Goal: Information Seeking & Learning: Learn about a topic

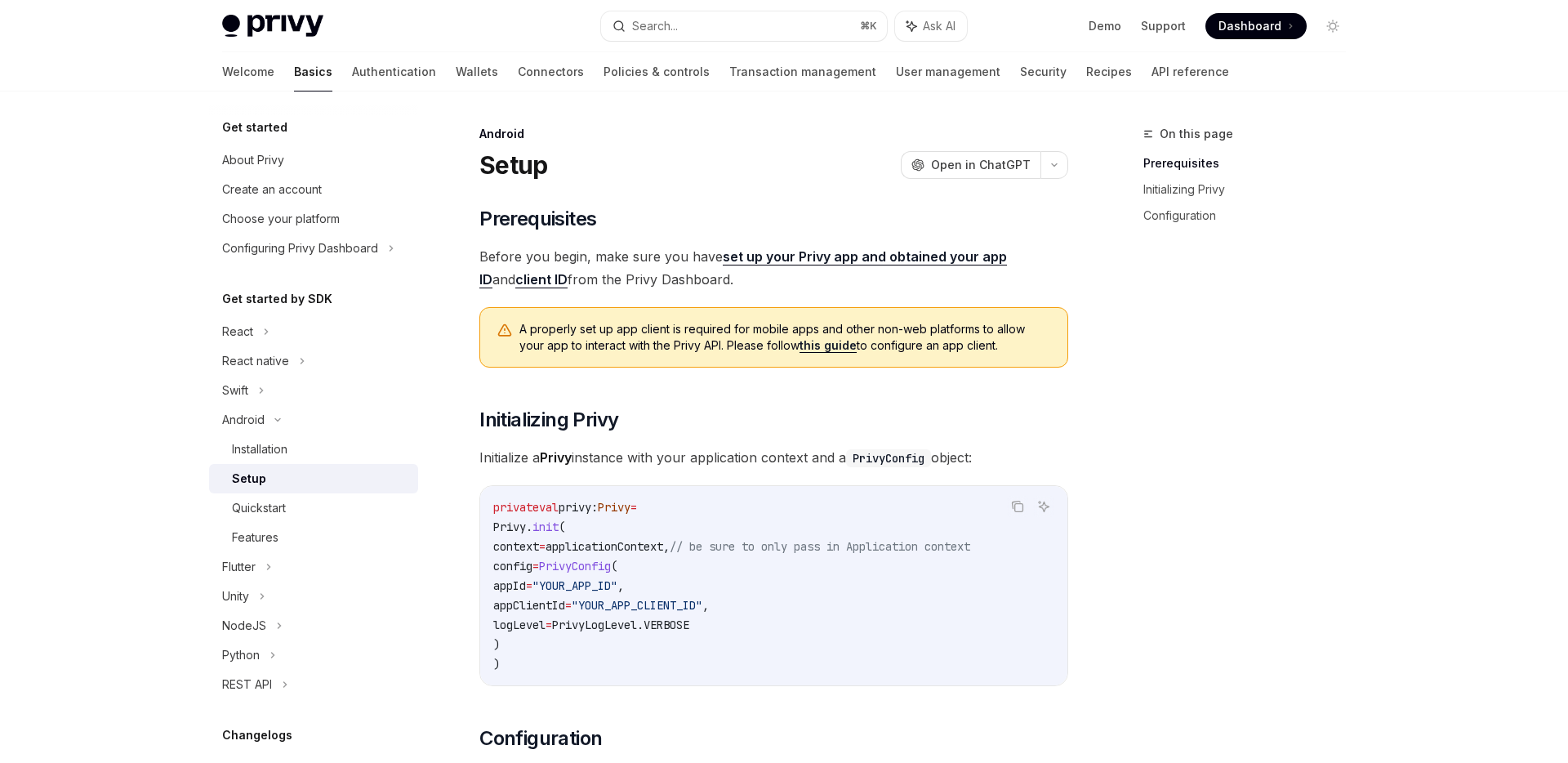
click at [767, 261] on link "set up your Privy app and obtained your app ID" at bounding box center [743, 268] width 528 height 40
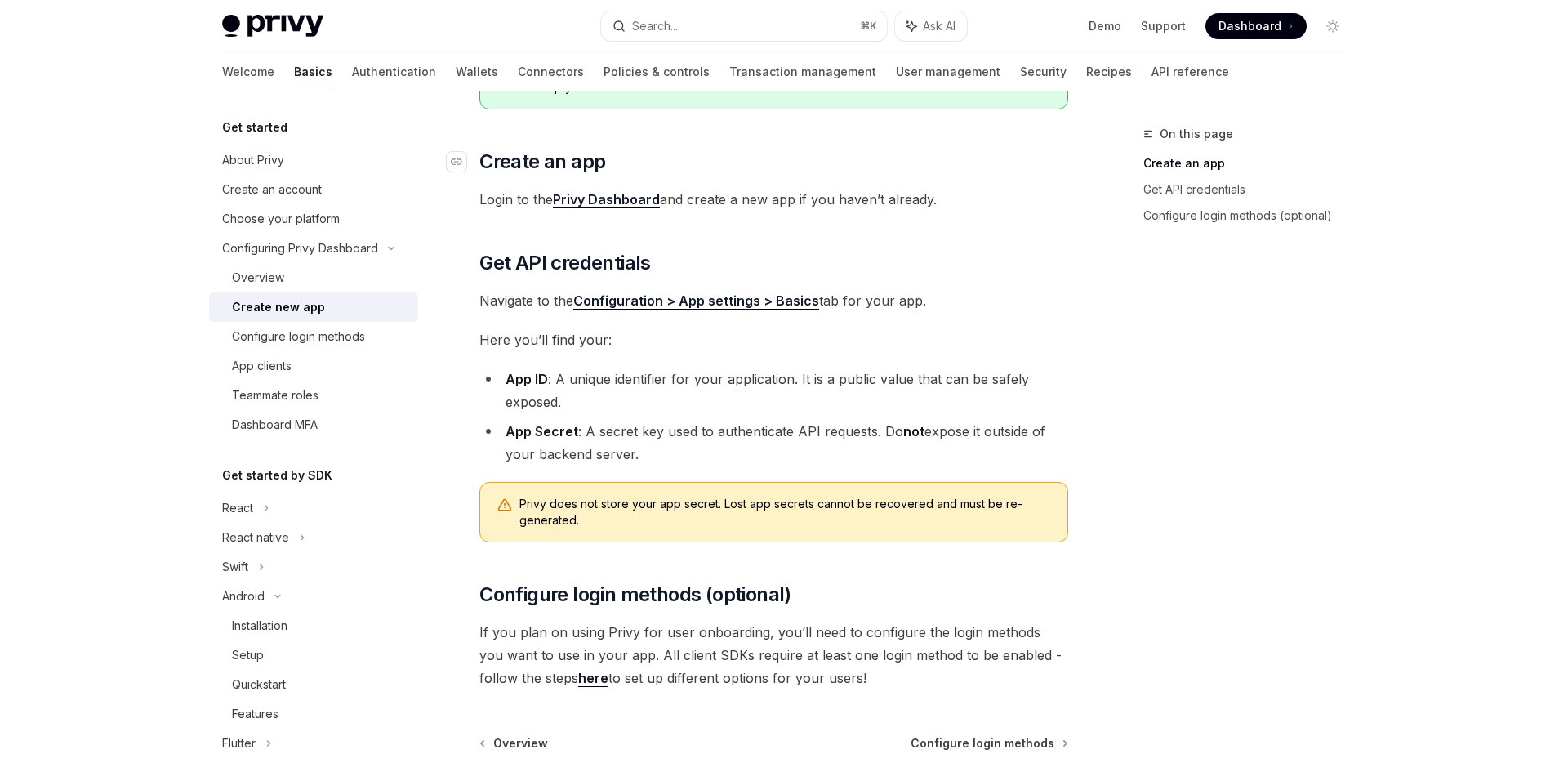
scroll to position [199, 0]
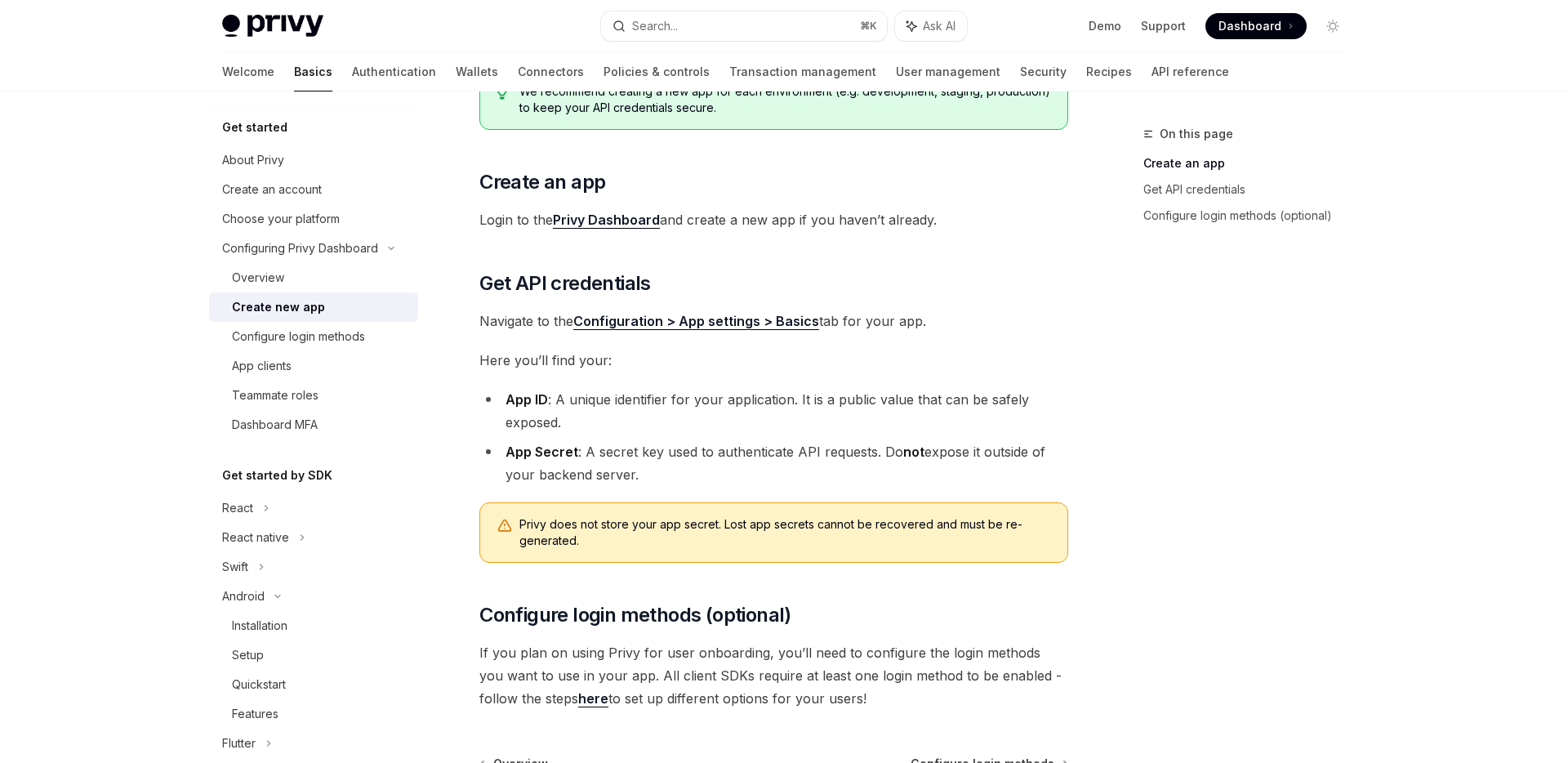
click at [775, 322] on link "Configuration > App settings > Basics" at bounding box center [697, 321] width 245 height 17
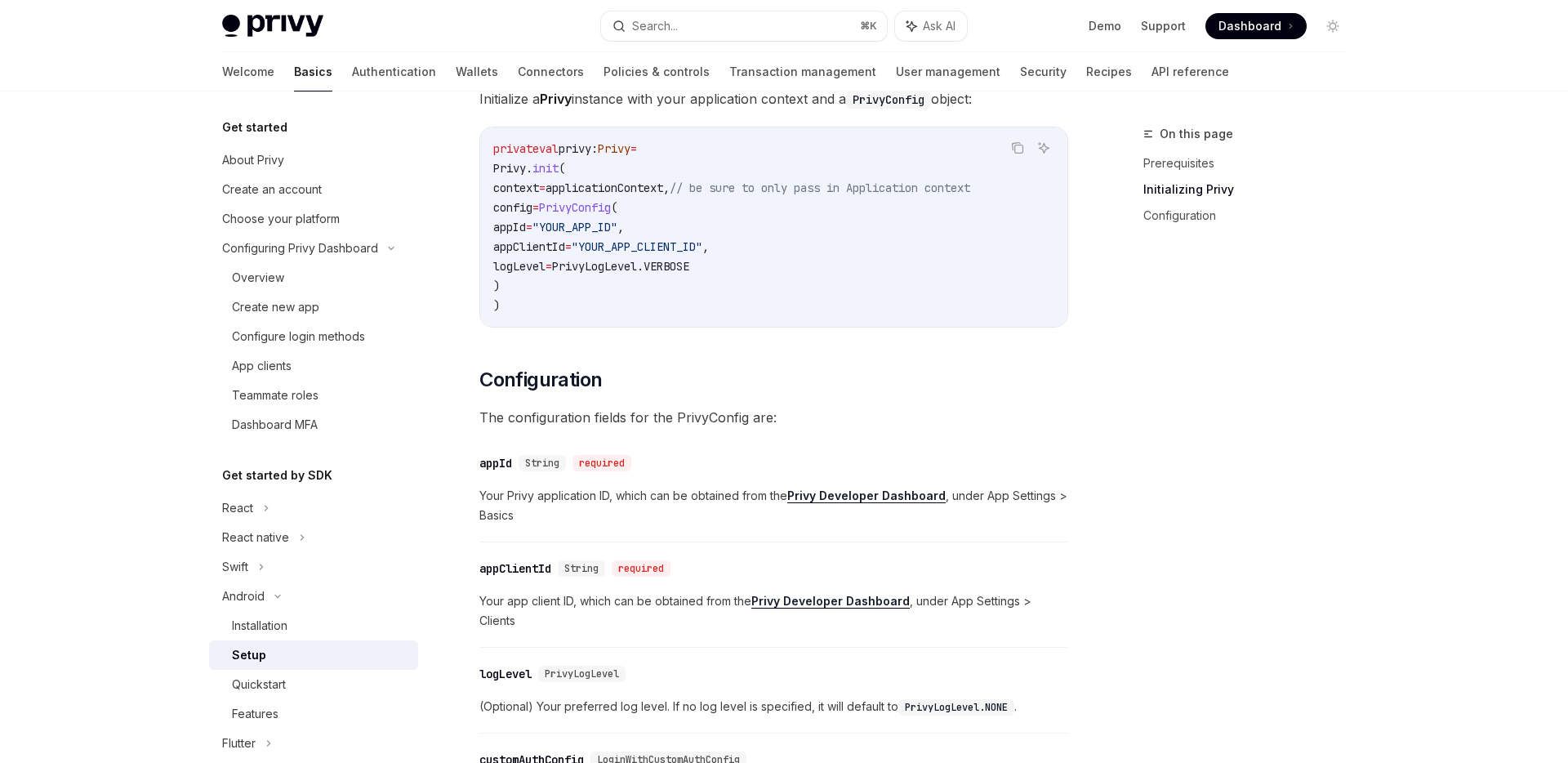
scroll to position [487, 0]
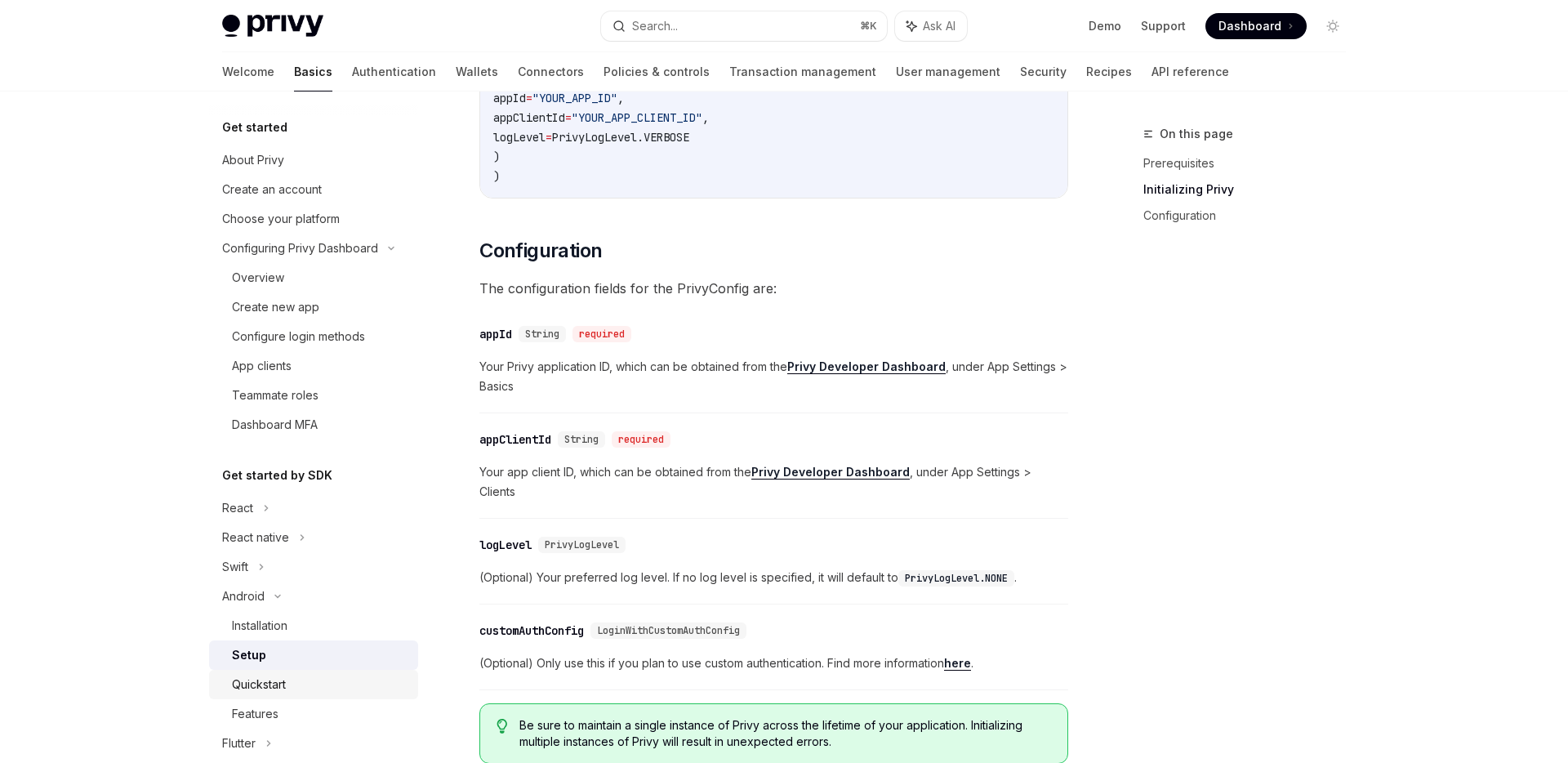
click at [290, 673] on link "Quickstart" at bounding box center [313, 684] width 209 height 29
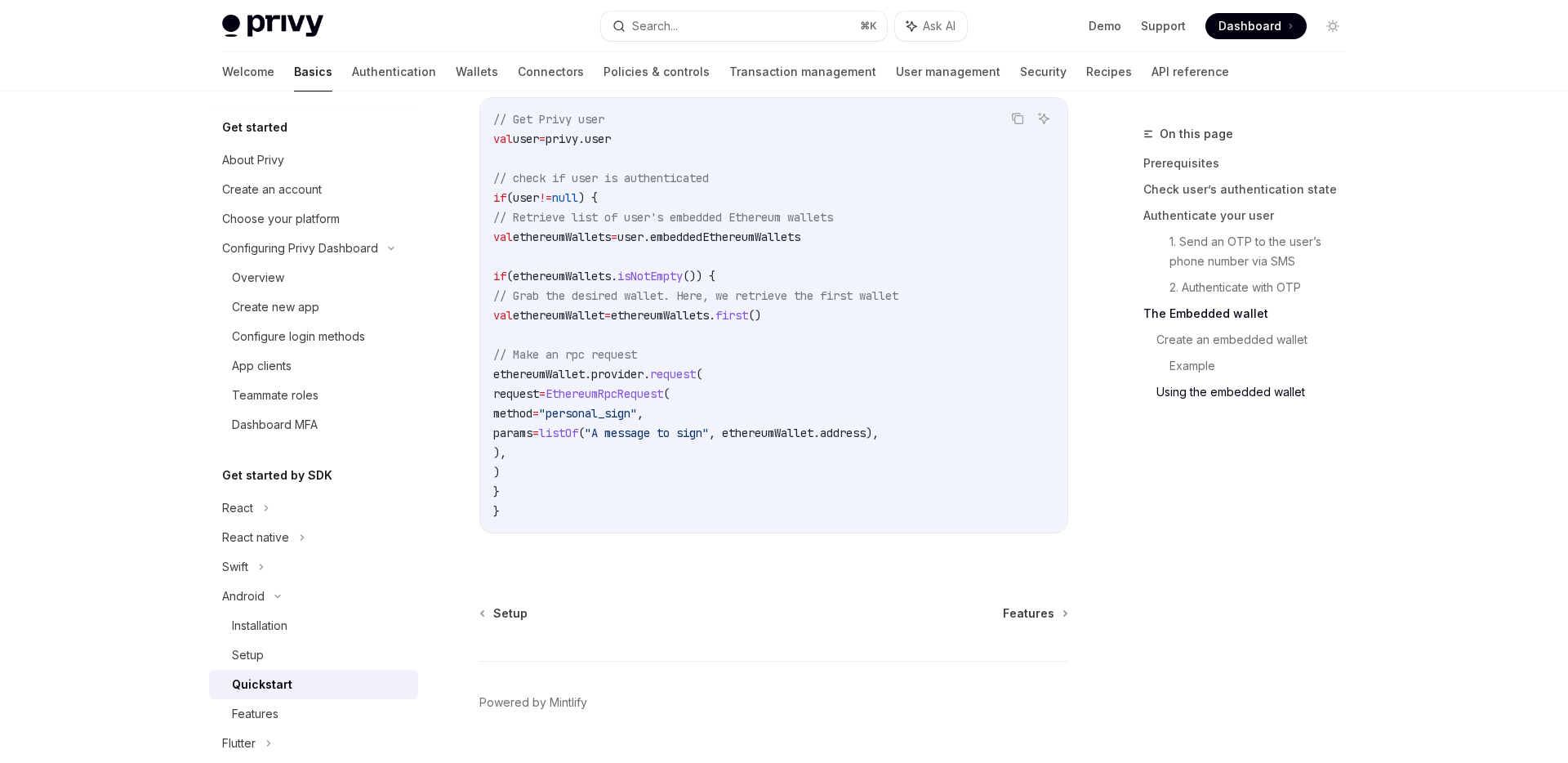
scroll to position [3893, 0]
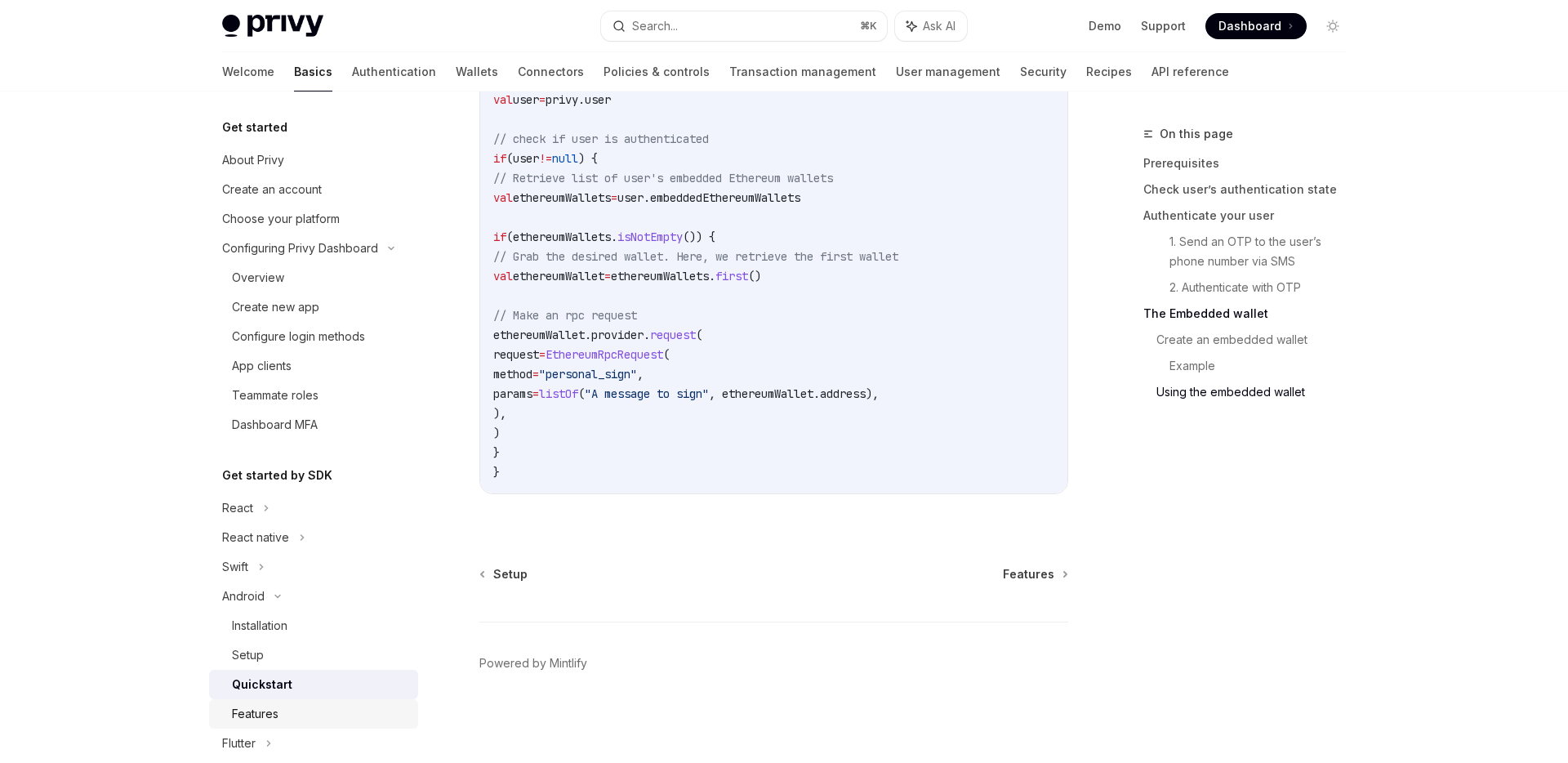
click at [311, 705] on div "Features" at bounding box center [320, 714] width 177 height 19
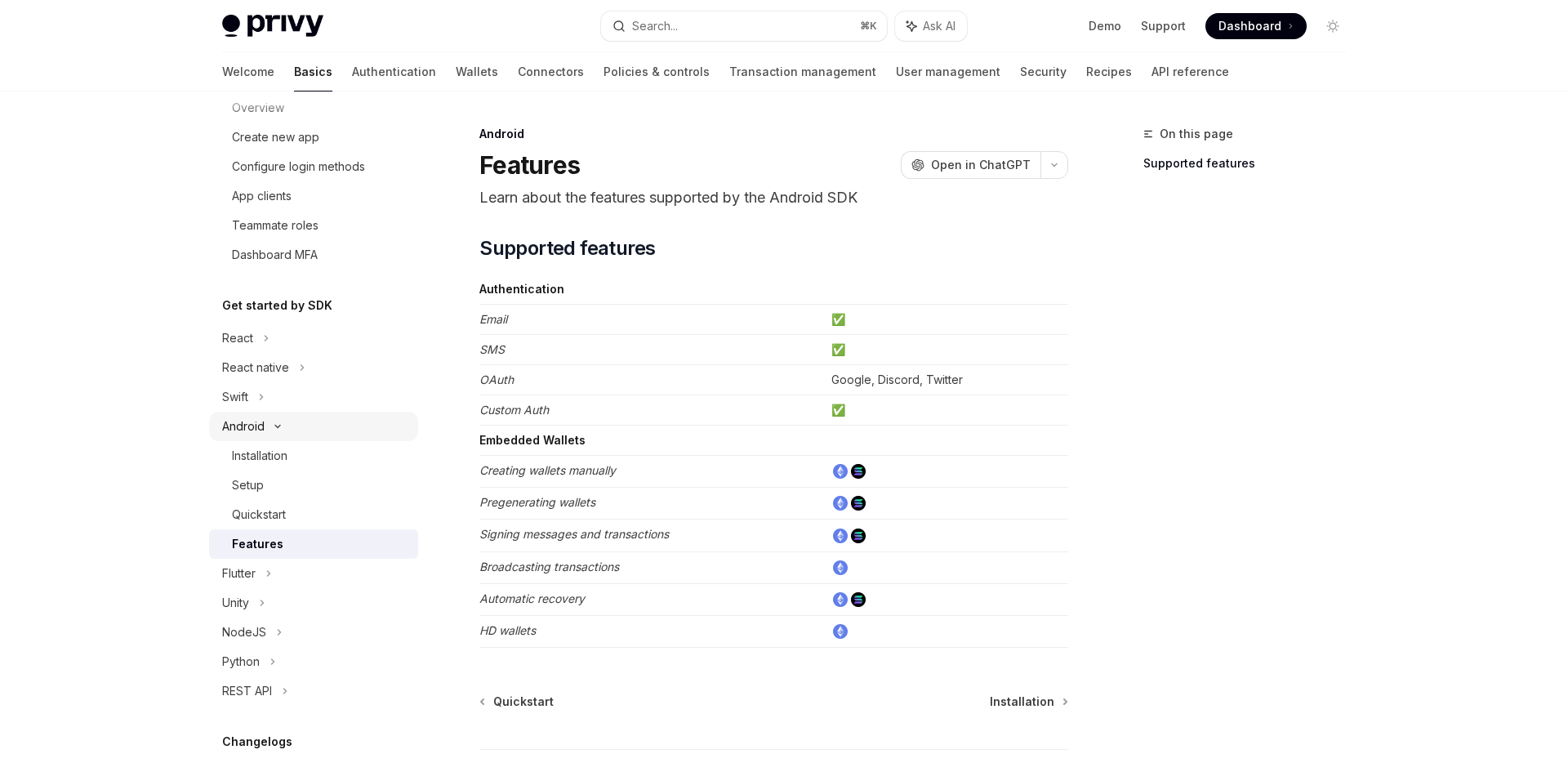
scroll to position [170, 0]
click at [339, 386] on div "Swift" at bounding box center [313, 396] width 209 height 29
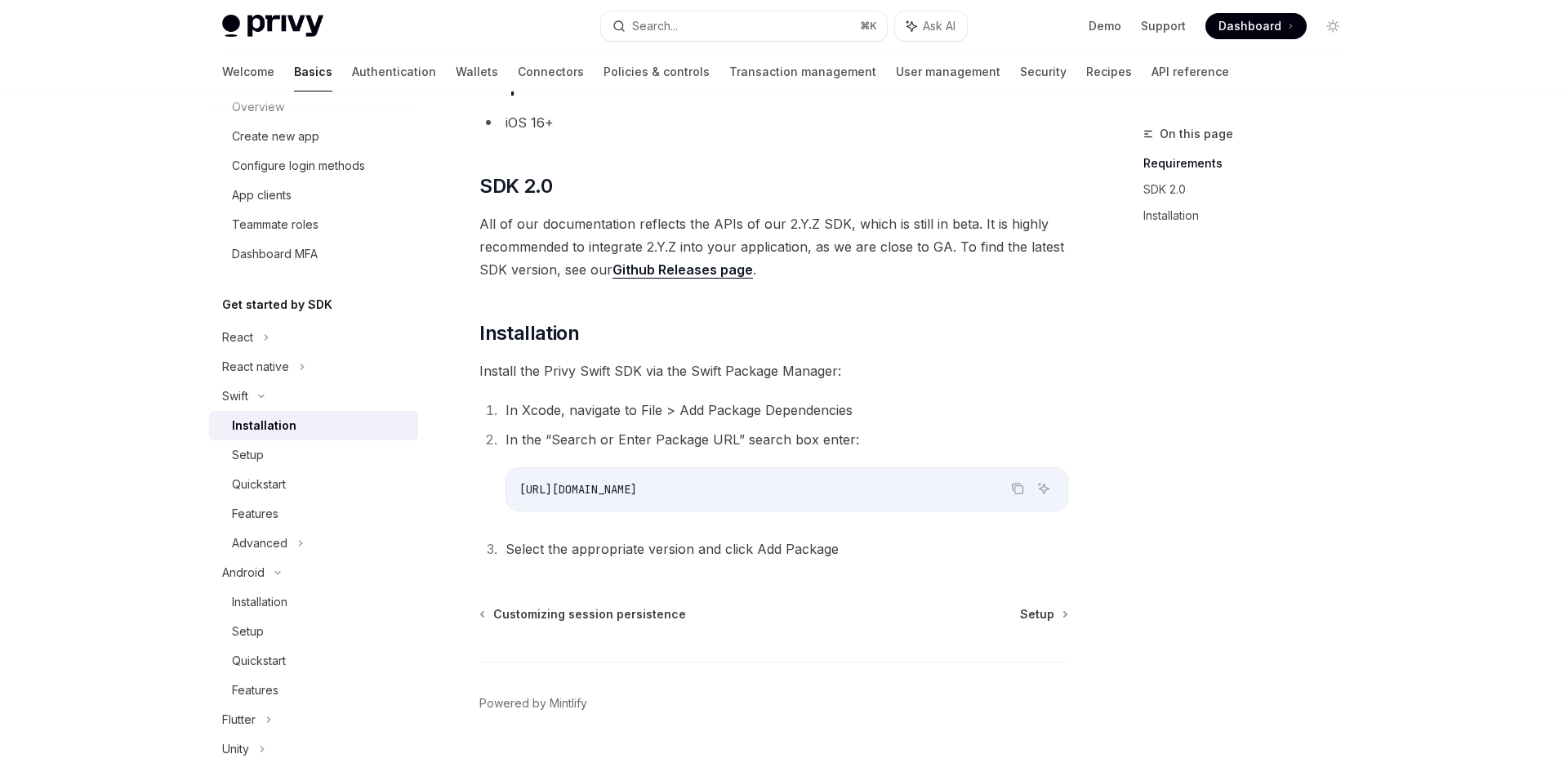
scroll to position [174, 0]
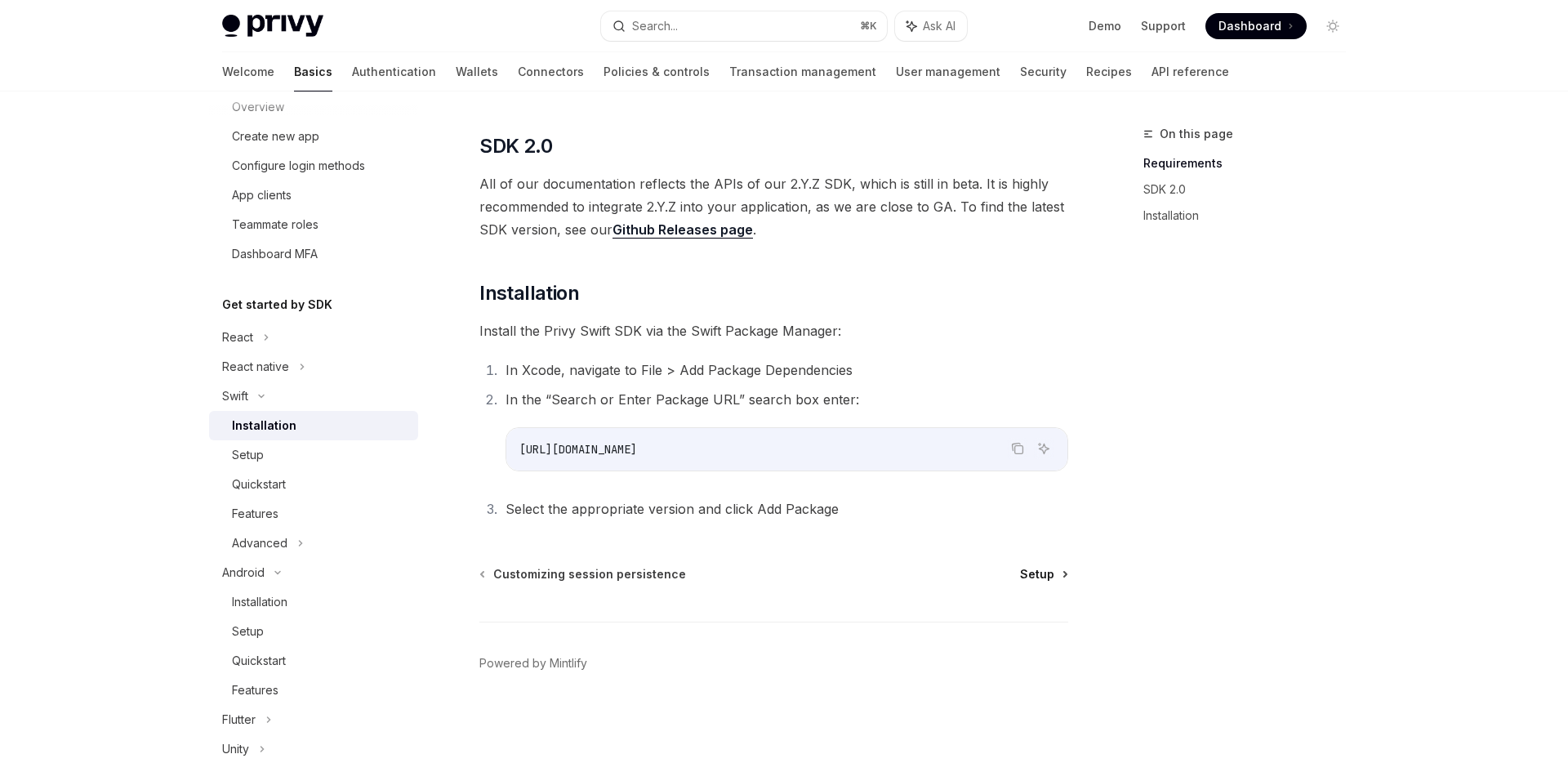
click at [1042, 576] on span "Setup" at bounding box center [1037, 574] width 34 height 17
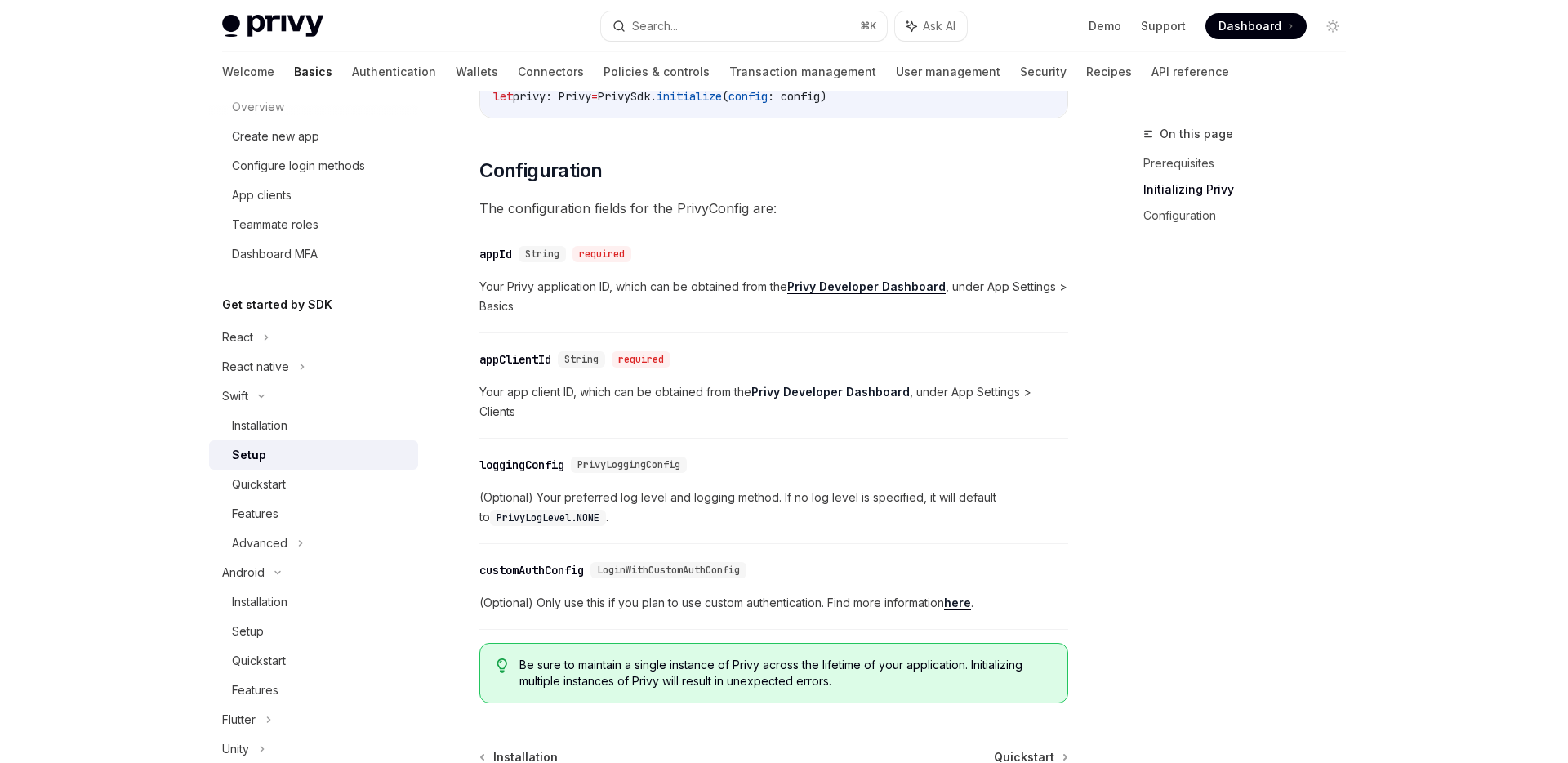
scroll to position [841, 0]
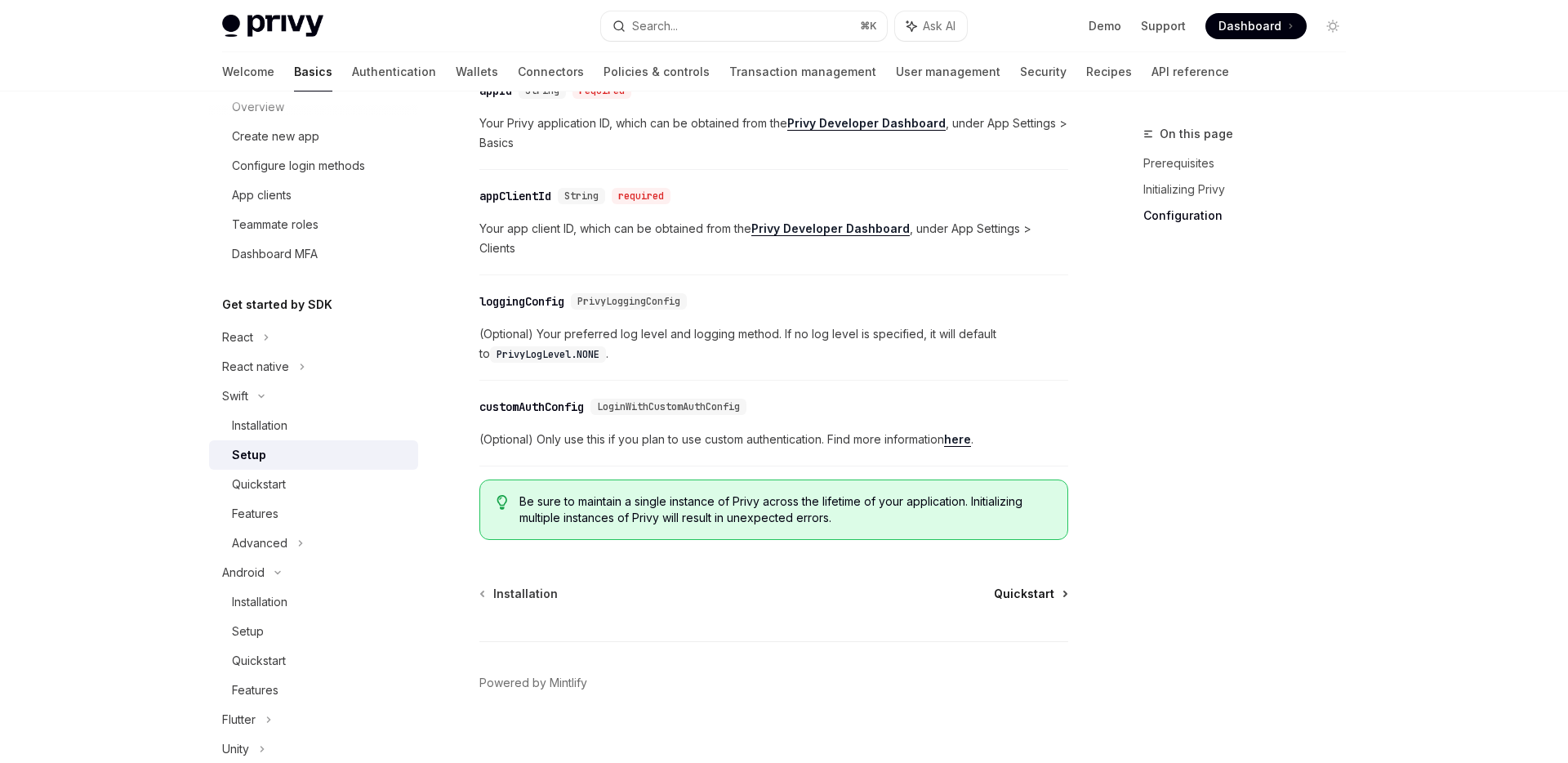
click at [1021, 585] on span "Quickstart" at bounding box center [1024, 593] width 60 height 17
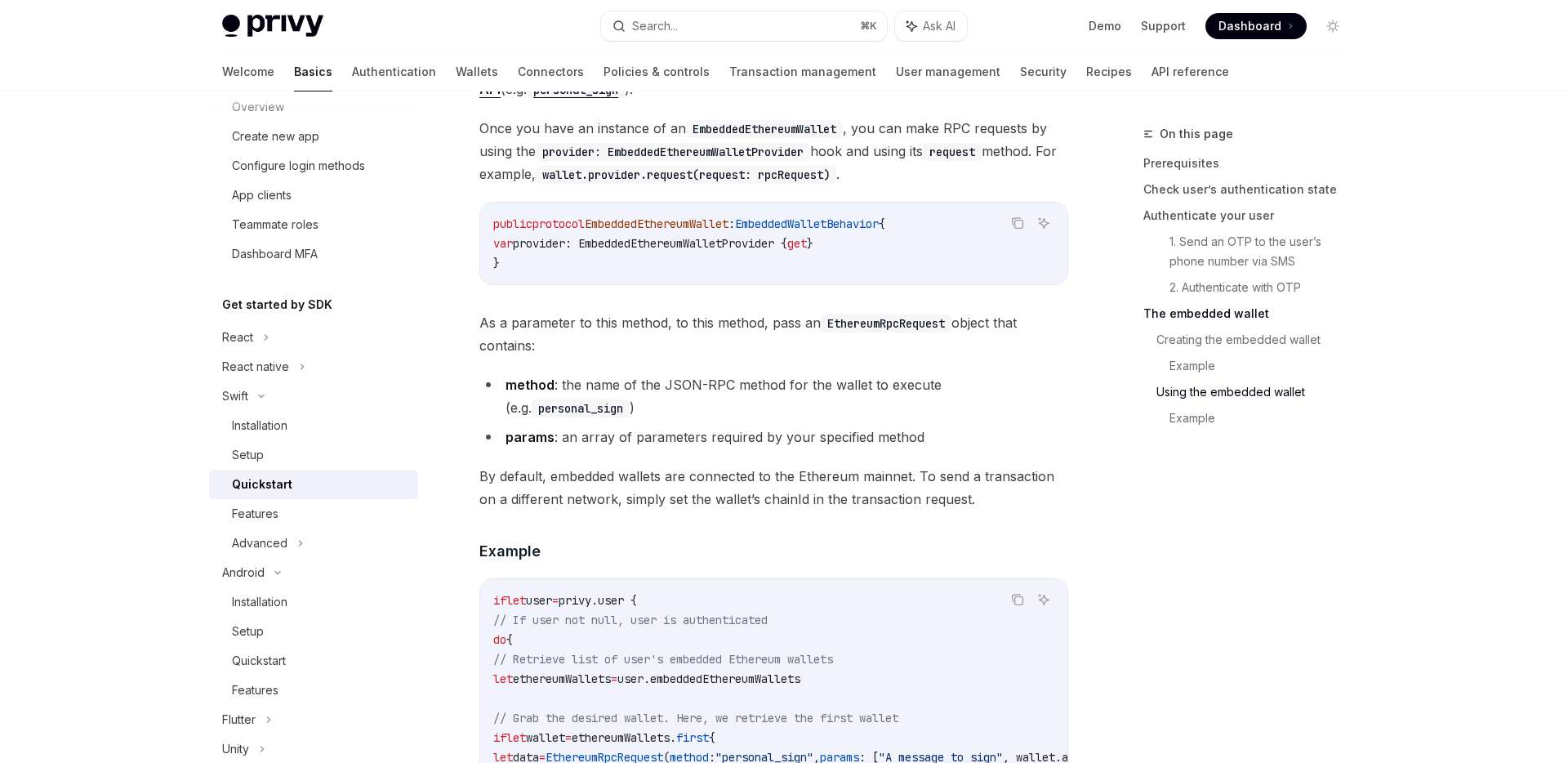
scroll to position [3343, 0]
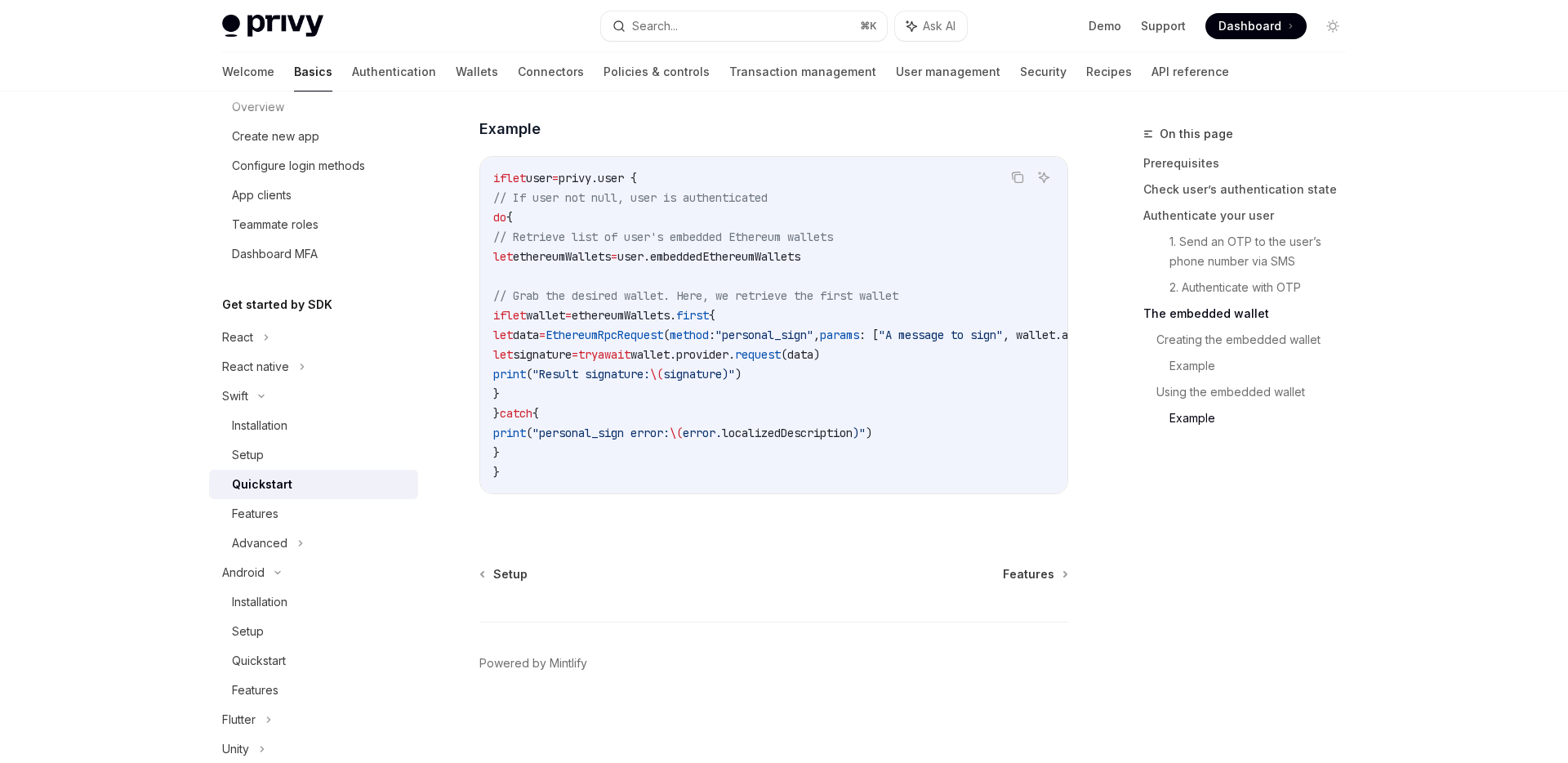
click at [300, 15] on img at bounding box center [273, 26] width 102 height 23
type textarea "*"
